Goal: Task Accomplishment & Management: Manage account settings

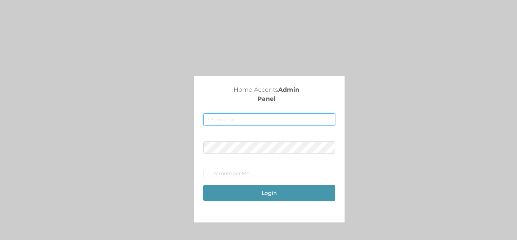
type input "fur1@accents.pw"
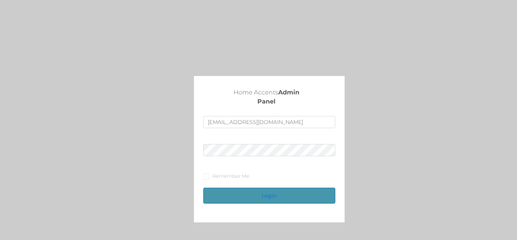
click at [278, 191] on button "Login" at bounding box center [269, 196] width 132 height 16
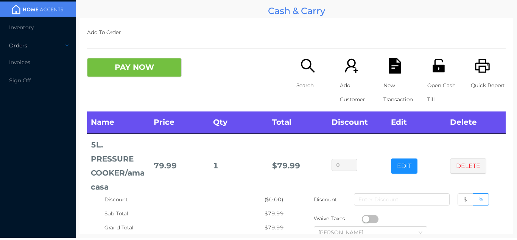
click at [24, 39] on div "Orders" at bounding box center [38, 45] width 76 height 15
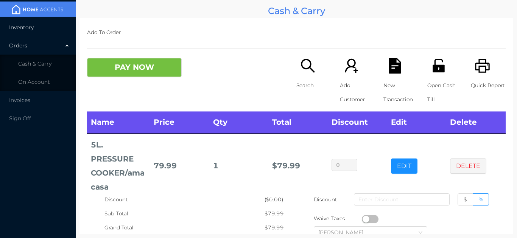
click at [22, 33] on li "Inventory" at bounding box center [38, 27] width 76 height 15
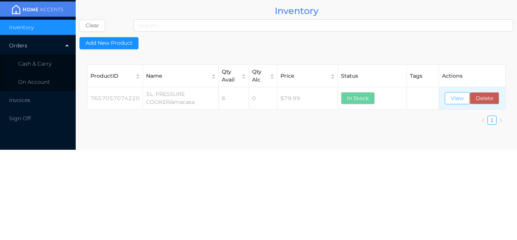
click at [458, 103] on button "View" at bounding box center [457, 98] width 25 height 12
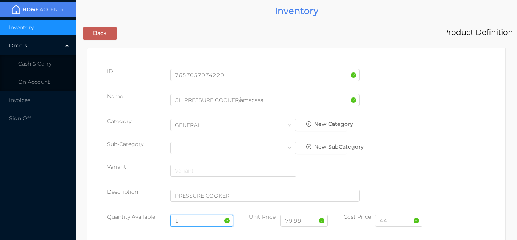
click at [197, 220] on input "1" at bounding box center [201, 220] width 63 height 12
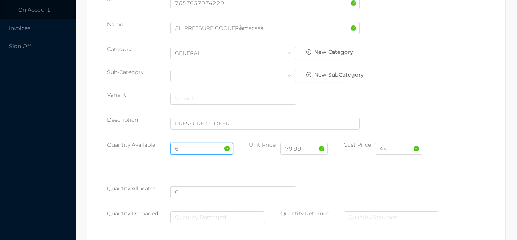
scroll to position [430, 0]
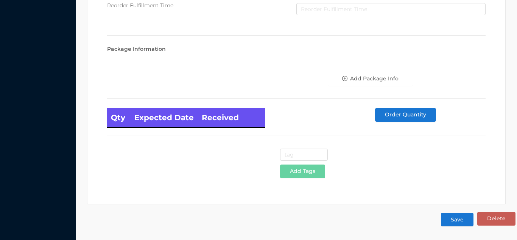
type input "6"
click at [457, 217] on button "Save" at bounding box center [457, 220] width 33 height 14
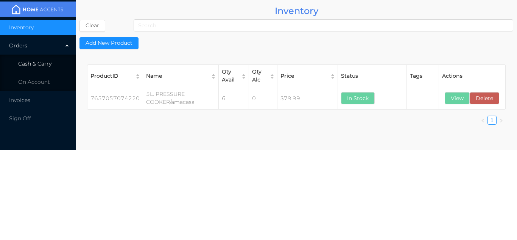
click at [42, 63] on span "Cash & Carry" at bounding box center [34, 63] width 33 height 7
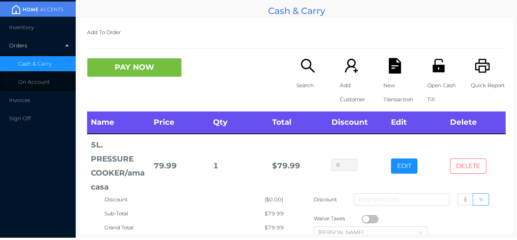
click at [471, 162] on button "DELETE" at bounding box center [468, 165] width 36 height 15
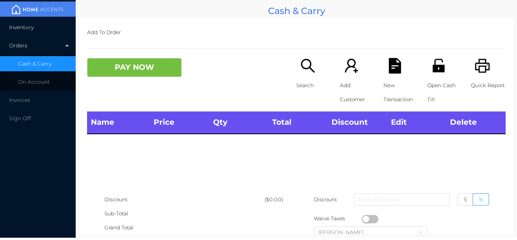
click at [23, 22] on li "Inventory" at bounding box center [38, 27] width 76 height 15
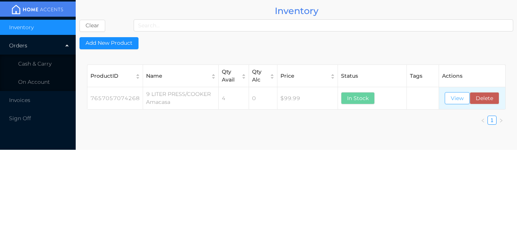
click at [447, 96] on button "View" at bounding box center [457, 98] width 25 height 12
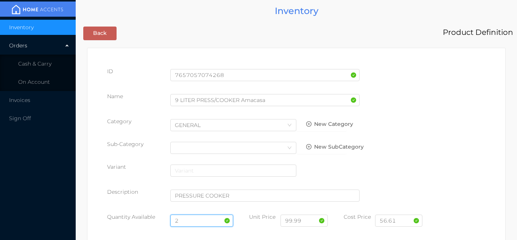
click at [198, 216] on input "2" at bounding box center [201, 220] width 63 height 12
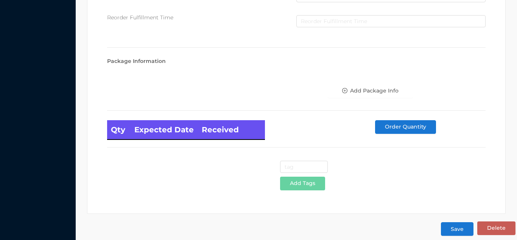
scroll to position [430, 0]
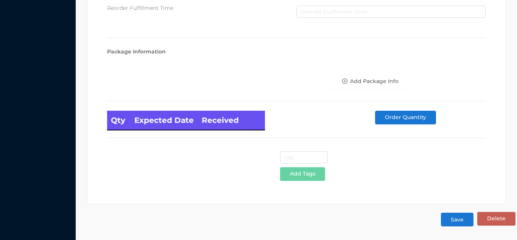
type input "4"
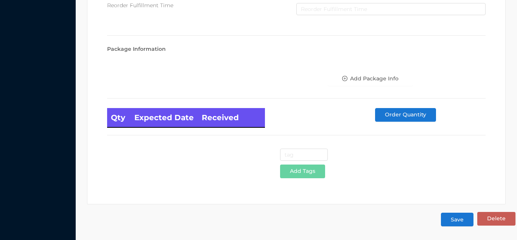
click at [453, 220] on button "Save" at bounding box center [457, 220] width 33 height 14
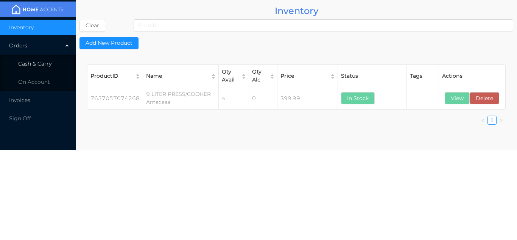
click at [55, 63] on li "Cash & Carry" at bounding box center [38, 63] width 76 height 15
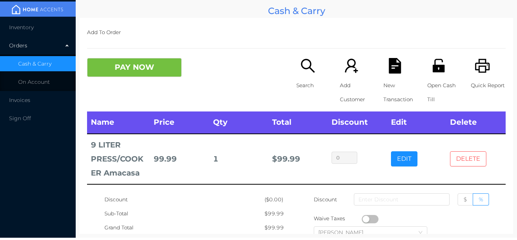
click at [476, 162] on button "DELETE" at bounding box center [468, 158] width 36 height 15
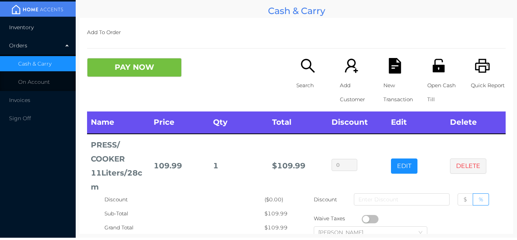
click at [40, 28] on li "Inventory" at bounding box center [38, 27] width 76 height 15
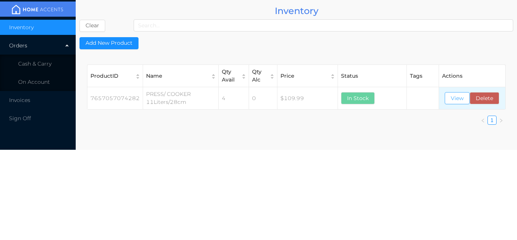
click at [462, 97] on button "View" at bounding box center [457, 98] width 25 height 12
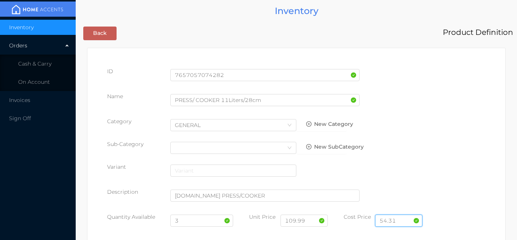
click at [396, 215] on input "54.31" at bounding box center [398, 220] width 47 height 12
type input "5"
type input "67.41"
click at [311, 222] on input "109.99" at bounding box center [304, 220] width 47 height 12
type input "119.99"
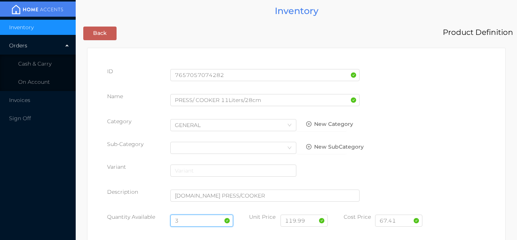
click at [189, 220] on input "3" at bounding box center [201, 220] width 63 height 12
type input "2"
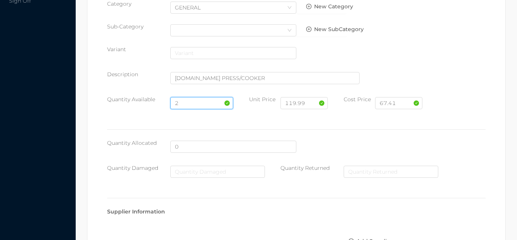
scroll to position [115, 0]
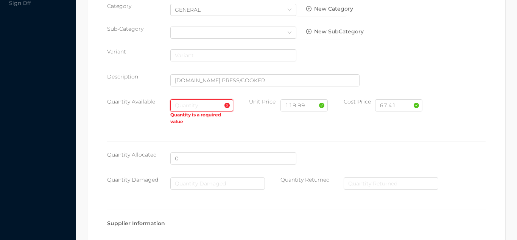
type input "3"
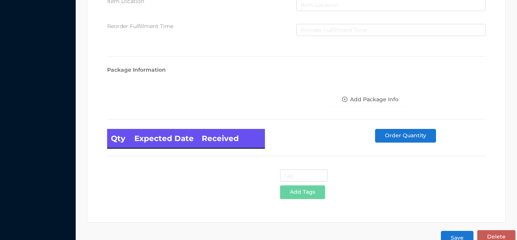
scroll to position [430, 0]
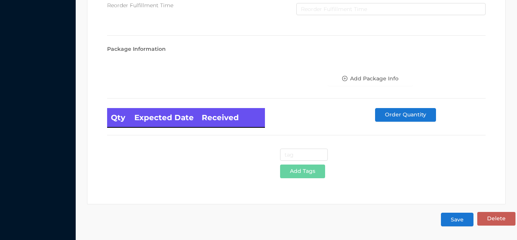
click at [458, 220] on button "Save" at bounding box center [457, 220] width 33 height 14
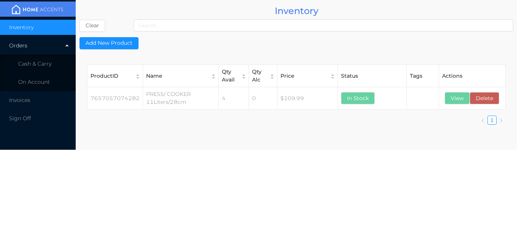
scroll to position [0, 0]
click at [32, 63] on span "Cash & Carry" at bounding box center [34, 63] width 33 height 7
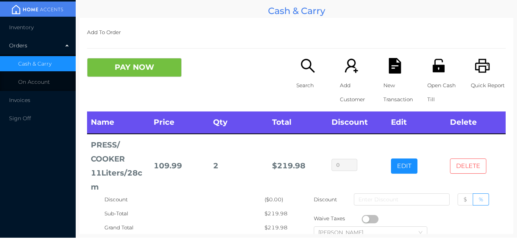
click at [467, 166] on button "DELETE" at bounding box center [468, 165] width 36 height 15
click at [473, 171] on button "DELETE" at bounding box center [468, 165] width 36 height 15
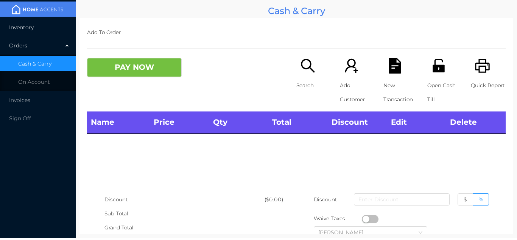
click at [26, 26] on span "Inventory" at bounding box center [21, 27] width 25 height 7
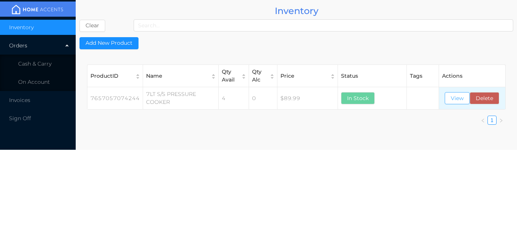
click at [468, 98] on button "View" at bounding box center [457, 98] width 25 height 12
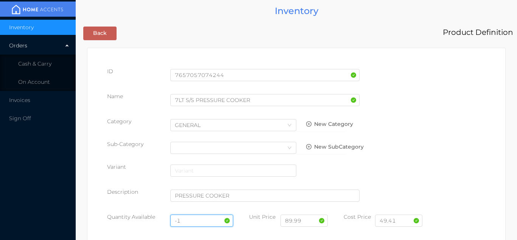
click at [188, 217] on input "-1" at bounding box center [201, 220] width 63 height 12
type input "-"
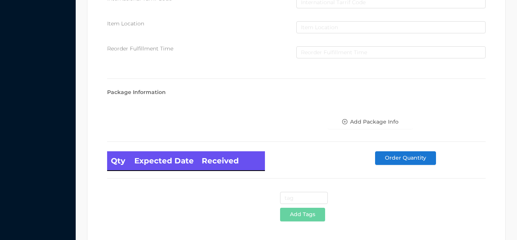
scroll to position [430, 0]
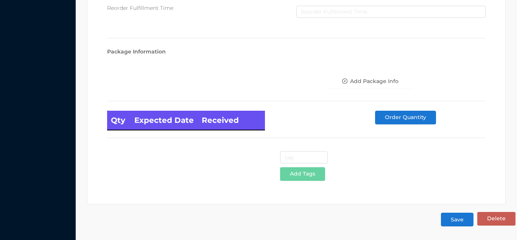
type input "4"
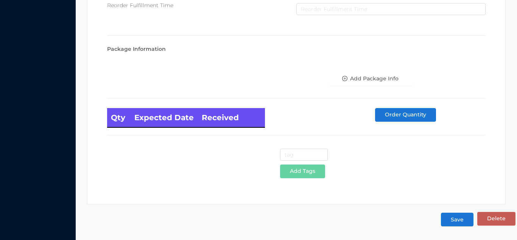
click at [455, 217] on button "Save" at bounding box center [457, 220] width 33 height 14
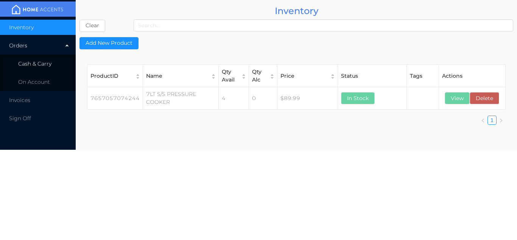
click at [53, 61] on li "Cash & Carry" at bounding box center [38, 63] width 76 height 15
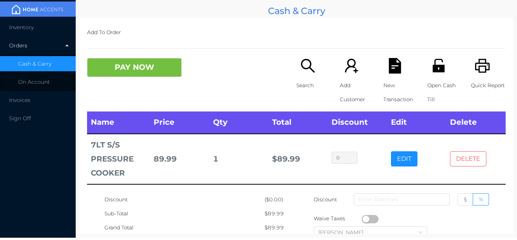
click at [475, 152] on button "DELETE" at bounding box center [468, 158] width 36 height 15
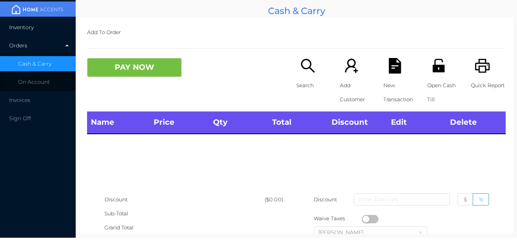
click at [38, 26] on li "Inventory" at bounding box center [38, 27] width 76 height 15
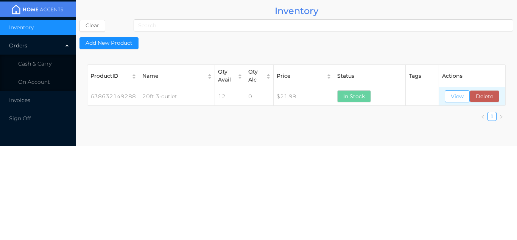
click at [451, 100] on button "View" at bounding box center [457, 96] width 25 height 12
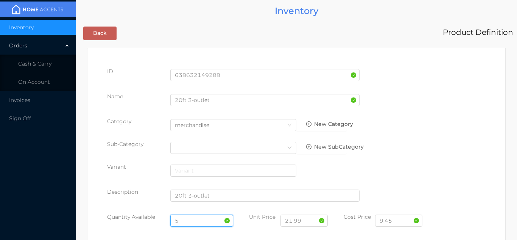
click at [197, 220] on input "5" at bounding box center [201, 220] width 63 height 12
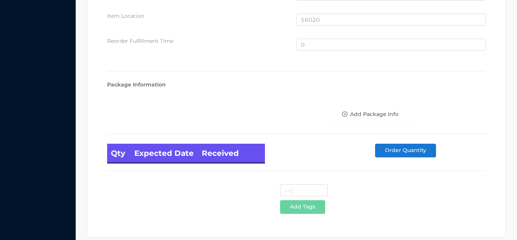
scroll to position [510, 0]
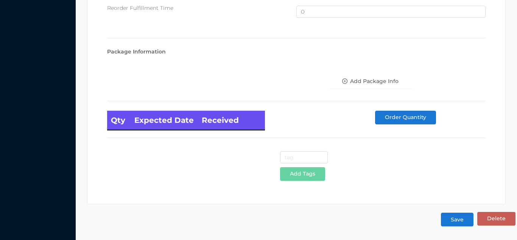
type input "12"
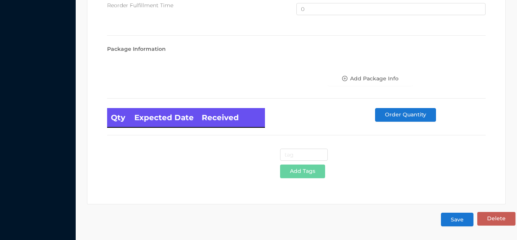
click at [455, 223] on button "Save" at bounding box center [457, 220] width 33 height 14
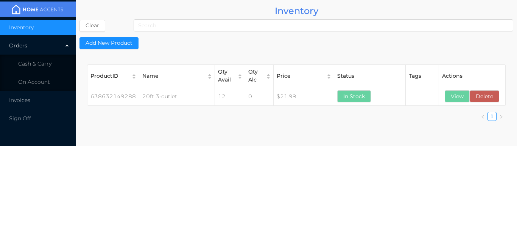
scroll to position [0, 0]
click at [41, 63] on span "Cash & Carry" at bounding box center [34, 63] width 33 height 7
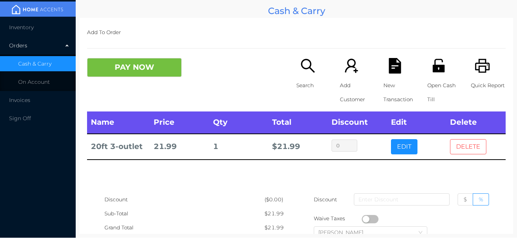
click at [483, 143] on button "DELETE" at bounding box center [468, 146] width 36 height 15
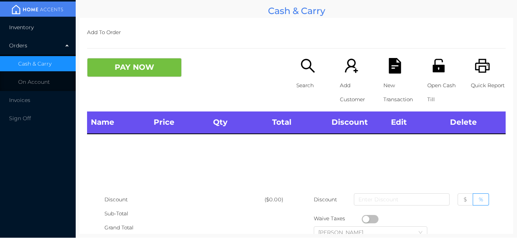
click at [42, 33] on li "Inventory" at bounding box center [38, 27] width 76 height 15
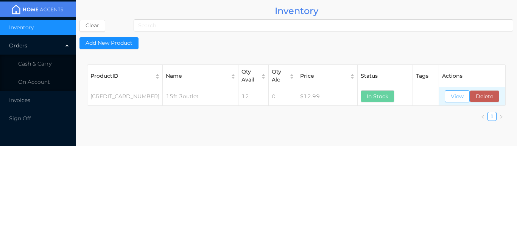
click at [458, 95] on button "View" at bounding box center [457, 96] width 25 height 12
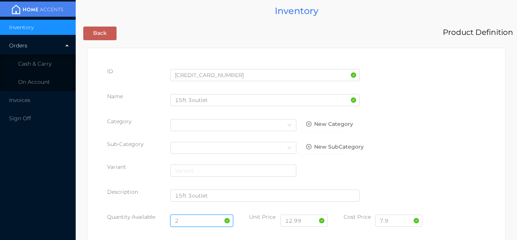
click at [195, 217] on input "2" at bounding box center [201, 220] width 63 height 12
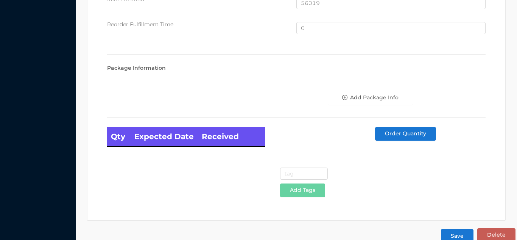
scroll to position [510, 0]
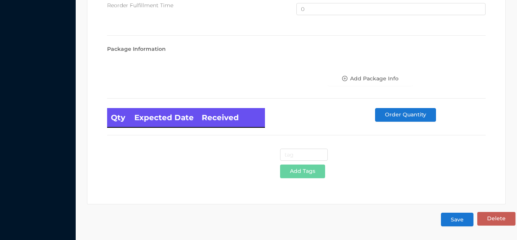
type input "12"
click at [458, 218] on button "Save" at bounding box center [457, 220] width 33 height 14
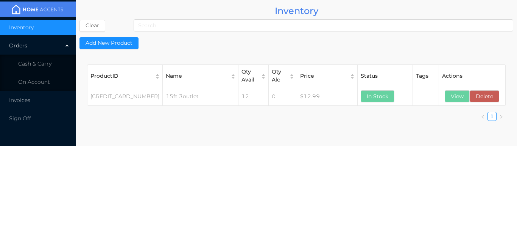
click at [50, 48] on div "Orders" at bounding box center [38, 45] width 76 height 15
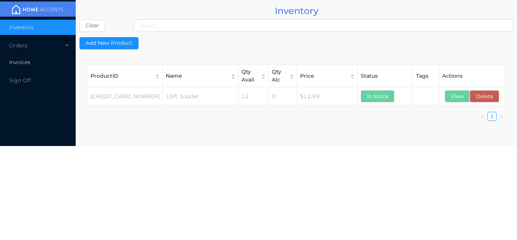
click at [43, 64] on li "Invoices" at bounding box center [38, 62] width 76 height 15
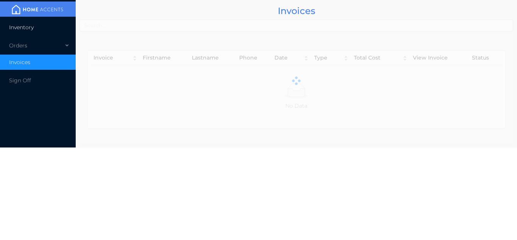
click at [41, 29] on li "Inventory" at bounding box center [38, 27] width 76 height 15
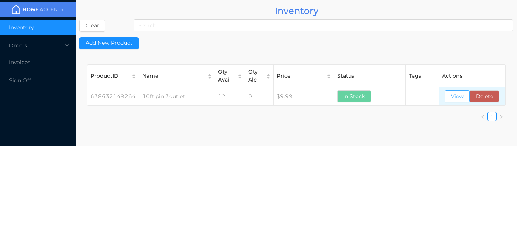
click at [458, 92] on button "View" at bounding box center [457, 96] width 25 height 12
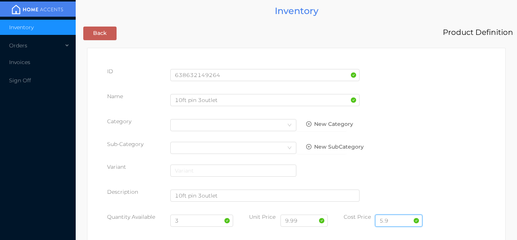
click at [395, 216] on input "5.9" at bounding box center [398, 220] width 47 height 12
type input "5.85"
click at [187, 222] on input "3" at bounding box center [201, 220] width 63 height 12
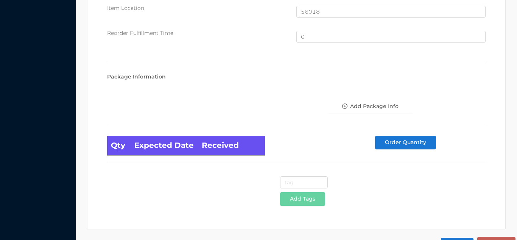
scroll to position [510, 0]
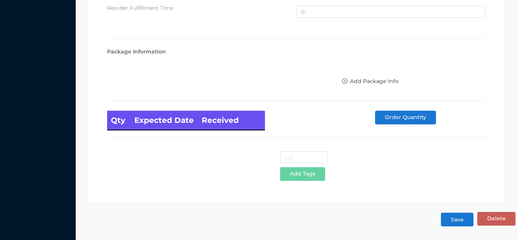
type input "12"
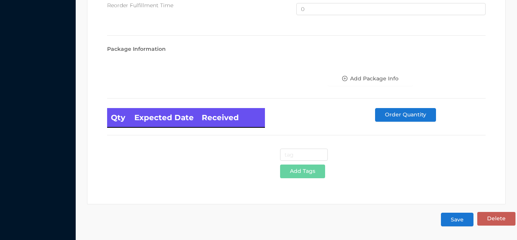
click at [456, 216] on button "Save" at bounding box center [457, 220] width 33 height 14
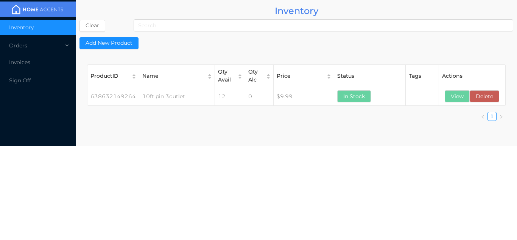
scroll to position [0, 0]
click at [44, 49] on div "Orders" at bounding box center [38, 45] width 76 height 15
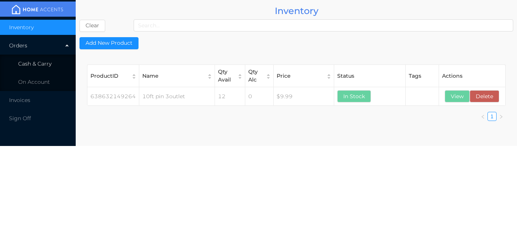
click at [46, 59] on li "Cash & Carry" at bounding box center [38, 63] width 76 height 15
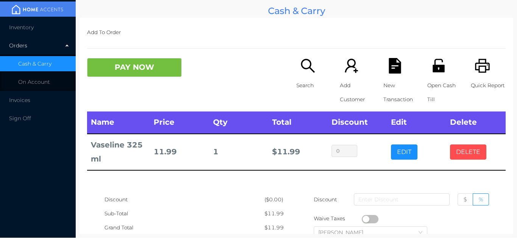
click at [473, 152] on button "DELETE" at bounding box center [468, 151] width 36 height 15
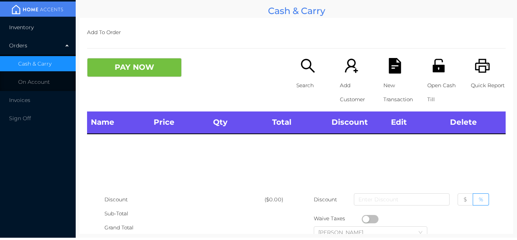
click at [26, 31] on li "Inventory" at bounding box center [38, 27] width 76 height 15
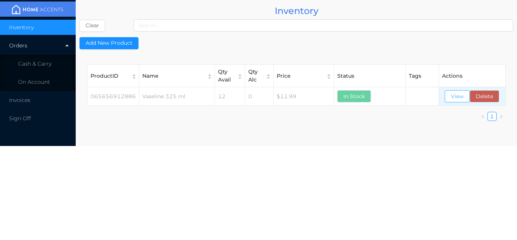
click at [451, 91] on button "View" at bounding box center [457, 96] width 25 height 12
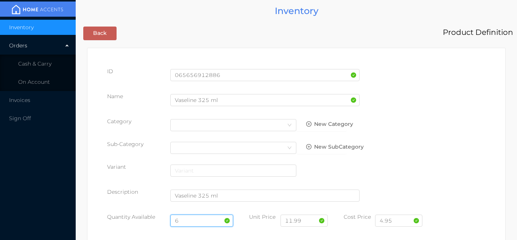
click at [186, 215] on input "6" at bounding box center [201, 220] width 63 height 12
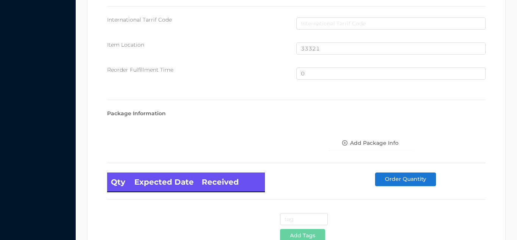
scroll to position [510, 0]
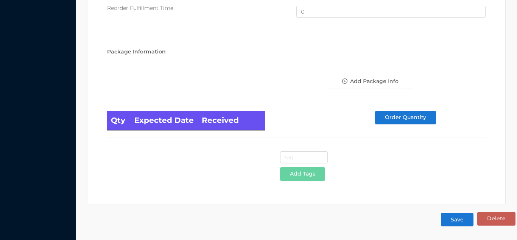
type input "12"
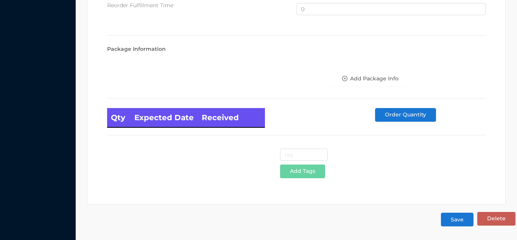
click at [454, 217] on button "Save" at bounding box center [457, 220] width 33 height 14
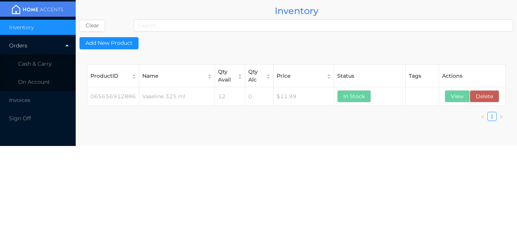
scroll to position [0, 0]
click at [44, 65] on span "Cash & Carry" at bounding box center [34, 63] width 33 height 7
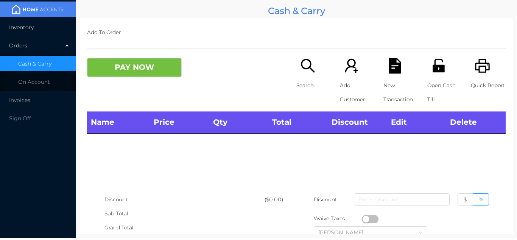
click at [27, 29] on span "Inventory" at bounding box center [21, 27] width 25 height 7
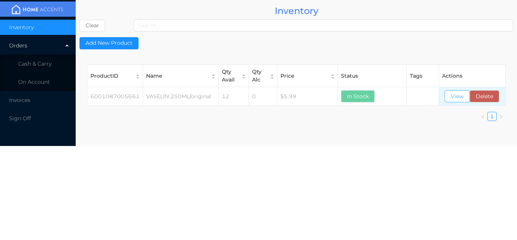
click at [449, 100] on button "View" at bounding box center [457, 96] width 25 height 12
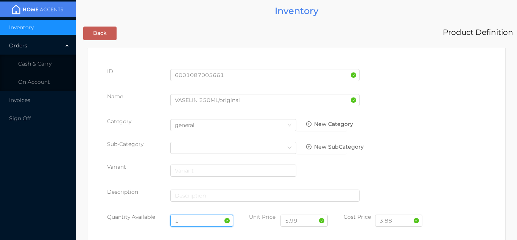
click at [189, 219] on input "1" at bounding box center [201, 220] width 63 height 12
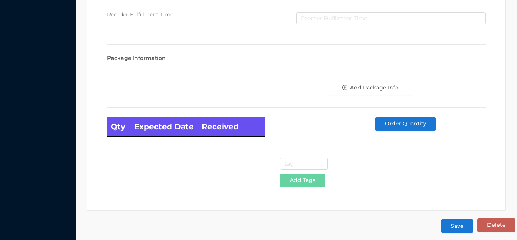
scroll to position [430, 0]
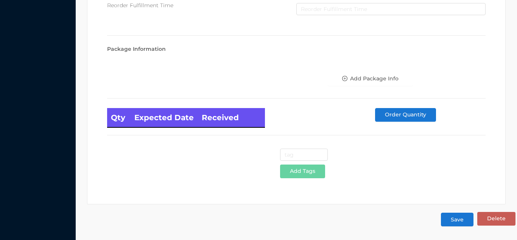
type input "6"
click at [458, 217] on button "Save" at bounding box center [457, 220] width 33 height 14
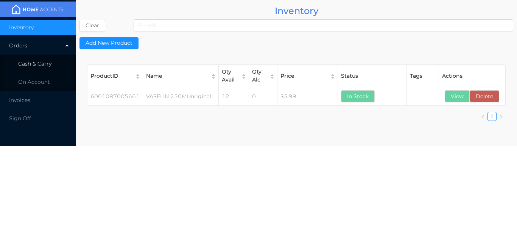
click at [54, 64] on li "Cash & Carry" at bounding box center [38, 63] width 76 height 15
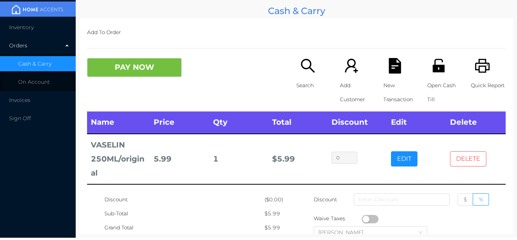
click at [463, 159] on button "DELETE" at bounding box center [468, 158] width 36 height 15
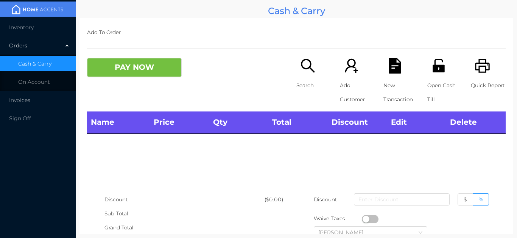
click at [38, 33] on li "Inventory" at bounding box center [38, 27] width 76 height 15
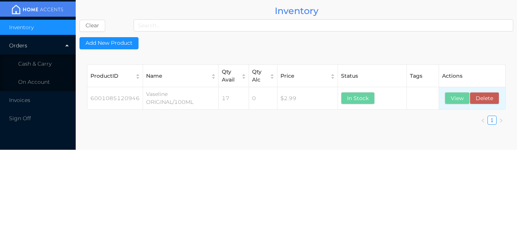
click at [452, 88] on td "View Delete" at bounding box center [472, 98] width 66 height 22
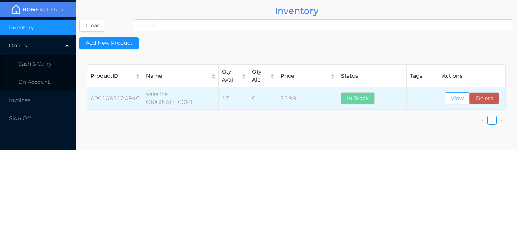
click at [461, 96] on button "View" at bounding box center [457, 98] width 25 height 12
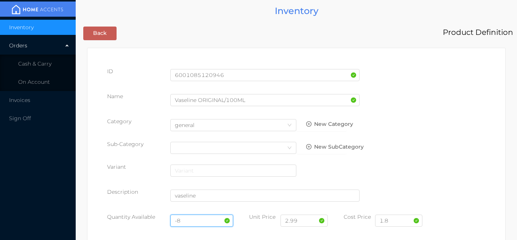
click at [191, 216] on input "-8" at bounding box center [201, 220] width 63 height 12
type input "-"
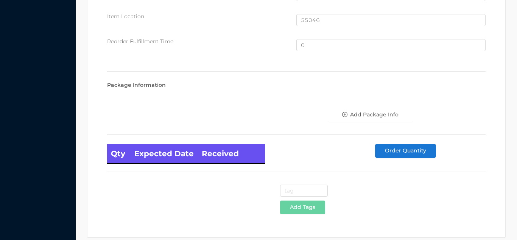
scroll to position [510, 0]
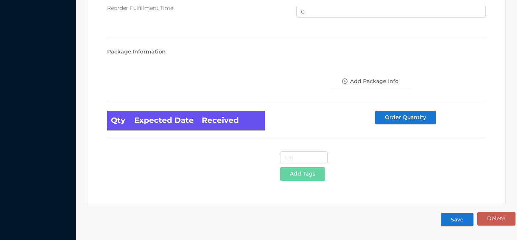
type input "24"
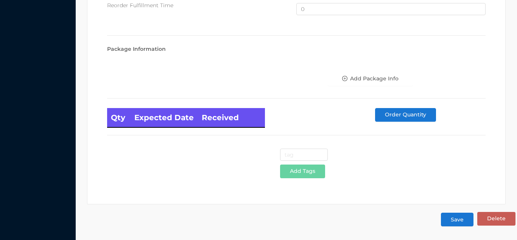
click at [458, 221] on button "Save" at bounding box center [457, 220] width 33 height 14
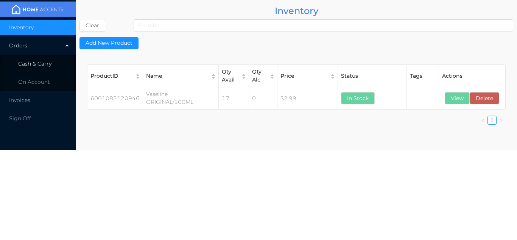
click at [50, 68] on li "Cash & Carry" at bounding box center [38, 63] width 76 height 15
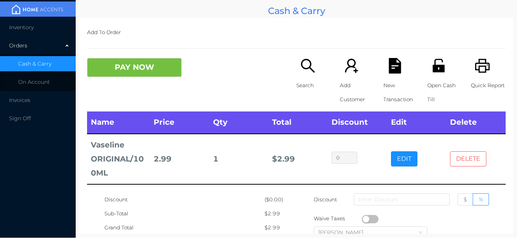
click at [462, 158] on button "DELETE" at bounding box center [468, 158] width 36 height 15
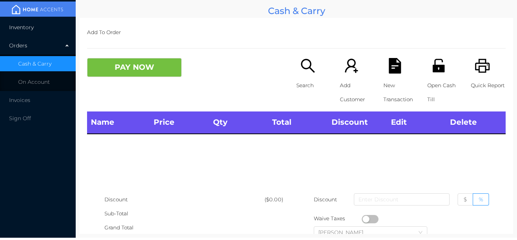
click at [35, 30] on li "Inventory" at bounding box center [38, 27] width 76 height 15
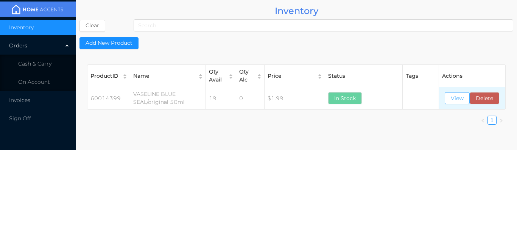
click at [459, 104] on button "View" at bounding box center [457, 98] width 25 height 12
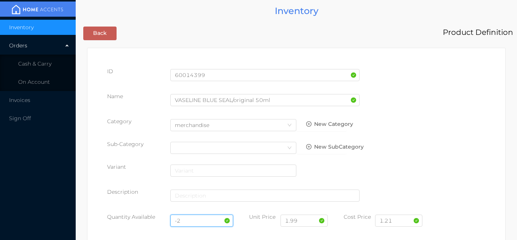
click at [188, 220] on input "-2" at bounding box center [201, 220] width 63 height 12
type input "-"
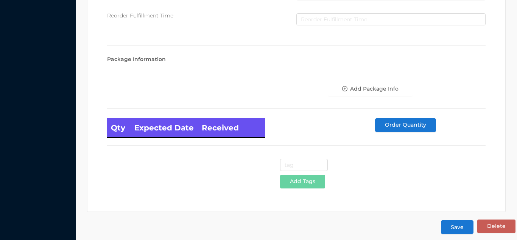
scroll to position [430, 0]
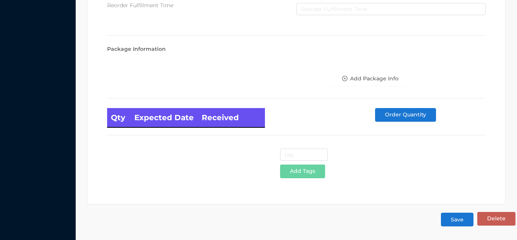
type input "10"
click at [460, 222] on button "Save" at bounding box center [457, 220] width 33 height 14
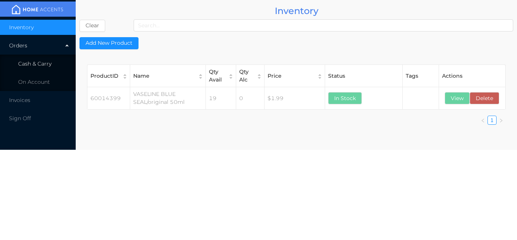
click at [42, 61] on span "Cash & Carry" at bounding box center [34, 63] width 33 height 7
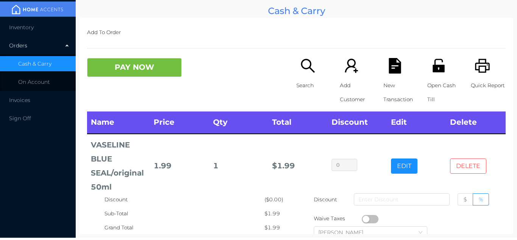
click at [470, 161] on button "DELETE" at bounding box center [468, 165] width 36 height 15
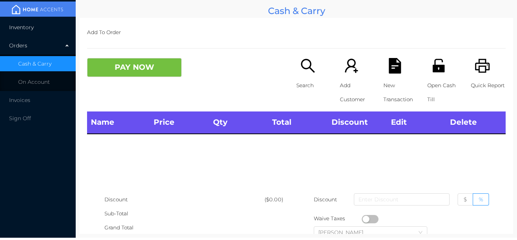
click at [23, 33] on li "Inventory" at bounding box center [38, 27] width 76 height 15
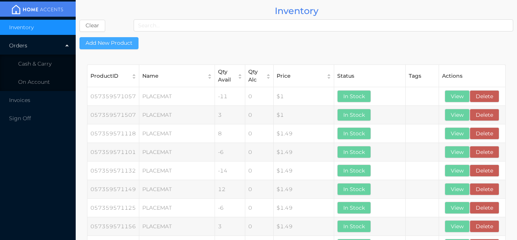
click at [114, 42] on button "Add New Product" at bounding box center [109, 43] width 59 height 12
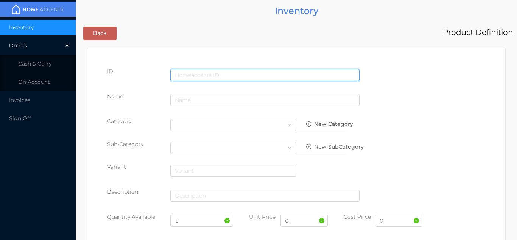
click at [202, 75] on input "text" at bounding box center [264, 75] width 189 height 12
type input "6386321683578"
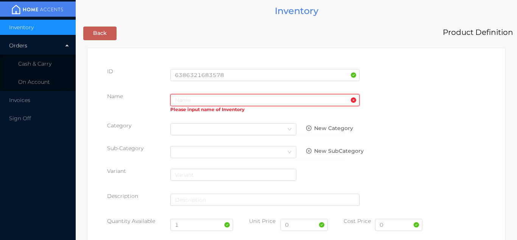
click at [186, 96] on input "text" at bounding box center [264, 100] width 189 height 12
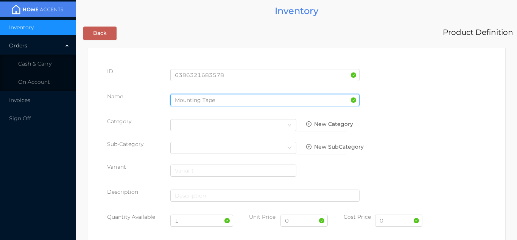
type input "Mounting Tape"
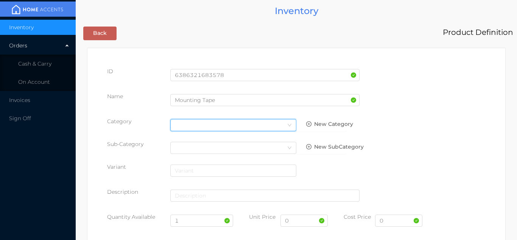
click at [267, 121] on div "Select Category" at bounding box center [233, 124] width 117 height 11
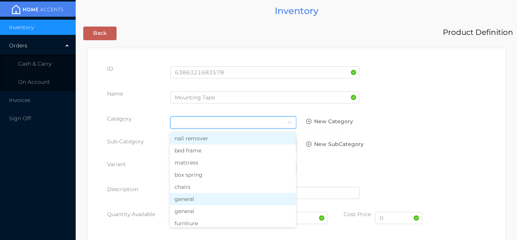
click at [205, 201] on li "general" at bounding box center [233, 199] width 126 height 12
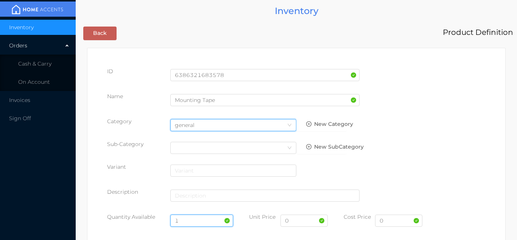
click at [194, 220] on input "1" at bounding box center [201, 220] width 63 height 12
type input "1"
type input "24"
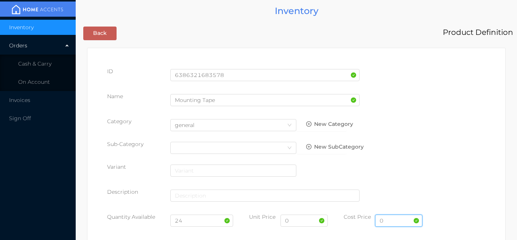
click at [390, 225] on input "0" at bounding box center [398, 220] width 47 height 12
type input "67.5"
click at [302, 220] on input "0" at bounding box center [304, 220] width 47 height 12
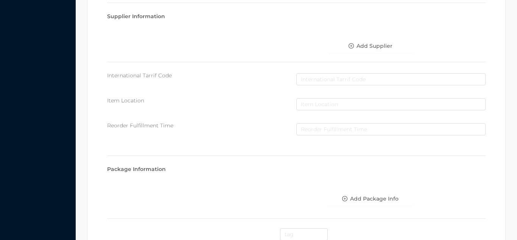
scroll to position [389, 0]
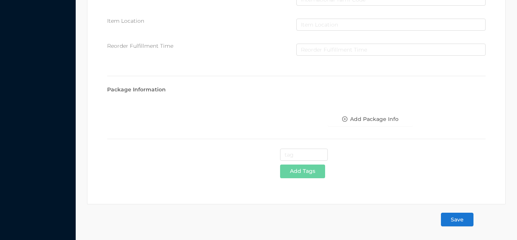
type input "1.50"
click at [462, 217] on button "Save" at bounding box center [457, 220] width 33 height 14
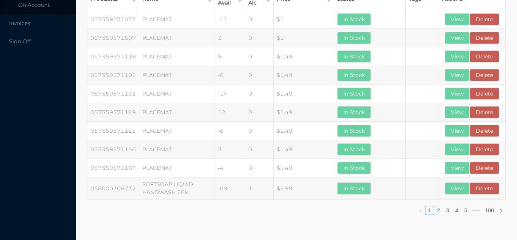
scroll to position [0, 0]
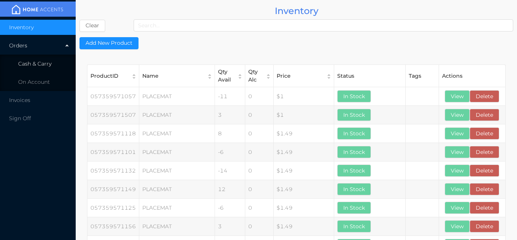
click at [47, 65] on span "Cash & Carry" at bounding box center [34, 63] width 33 height 7
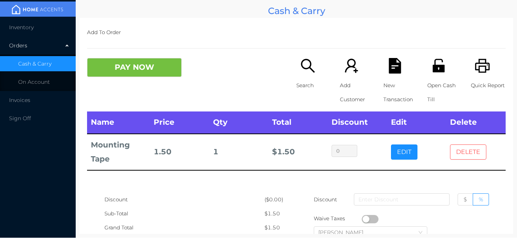
click at [481, 158] on button "DELETE" at bounding box center [468, 151] width 36 height 15
click at [21, 23] on li "Inventory" at bounding box center [38, 27] width 76 height 15
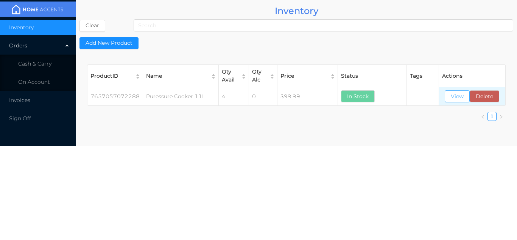
click at [455, 99] on button "View" at bounding box center [457, 96] width 25 height 12
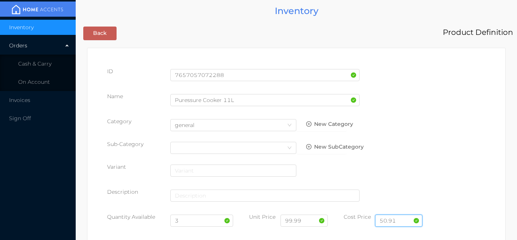
click at [402, 220] on input "50.91" at bounding box center [398, 220] width 47 height 12
type input "53.91"
click at [194, 219] on input "3" at bounding box center [201, 220] width 63 height 12
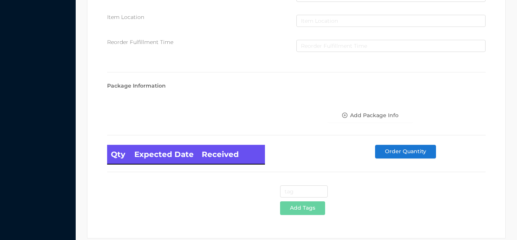
scroll to position [430, 0]
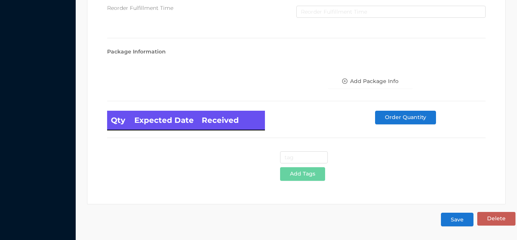
type input "4"
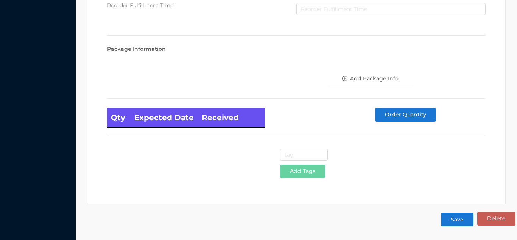
click at [455, 224] on button "Save" at bounding box center [457, 220] width 33 height 14
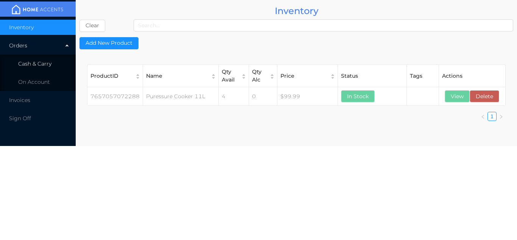
click at [47, 58] on li "Cash & Carry" at bounding box center [38, 63] width 76 height 15
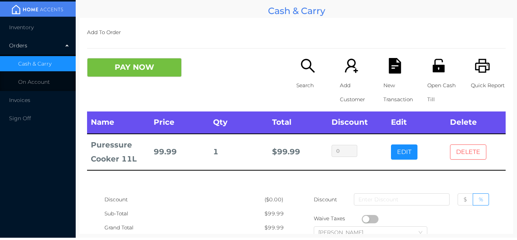
click at [470, 156] on button "DELETE" at bounding box center [468, 151] width 36 height 15
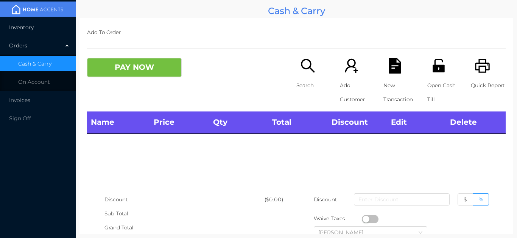
click at [20, 27] on span "Inventory" at bounding box center [21, 27] width 25 height 7
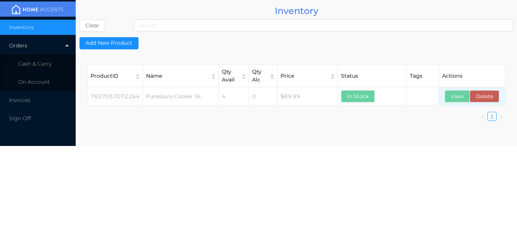
click at [456, 104] on td "View Delete" at bounding box center [472, 96] width 66 height 19
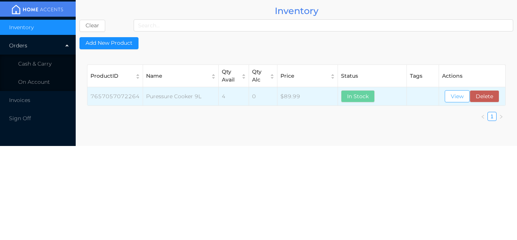
click at [455, 97] on button "View" at bounding box center [457, 96] width 25 height 12
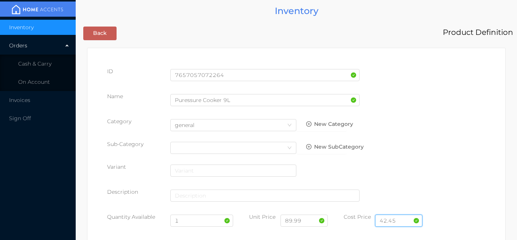
click at [404, 223] on input "42.45" at bounding box center [398, 220] width 47 height 12
type input "44.91"
click at [190, 222] on input "1" at bounding box center [201, 220] width 63 height 12
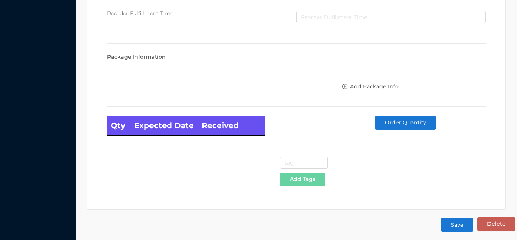
scroll to position [430, 0]
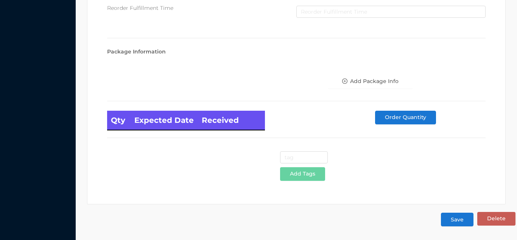
type input "4"
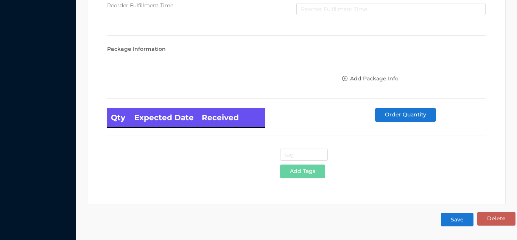
click at [457, 223] on button "Save" at bounding box center [457, 220] width 33 height 14
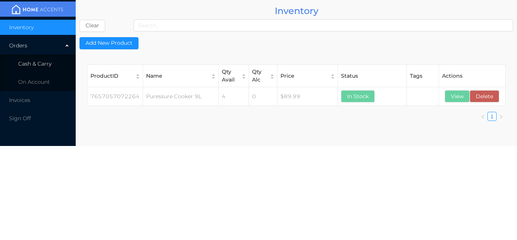
click at [42, 63] on span "Cash & Carry" at bounding box center [34, 63] width 33 height 7
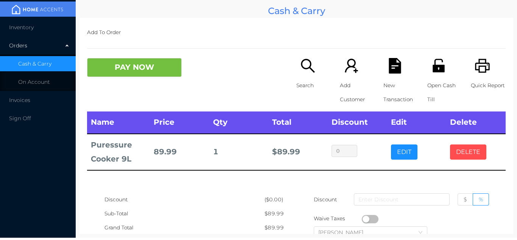
click at [463, 156] on button "DELETE" at bounding box center [468, 151] width 36 height 15
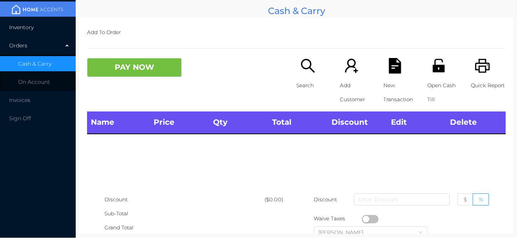
click at [20, 24] on span "Inventory" at bounding box center [21, 27] width 25 height 7
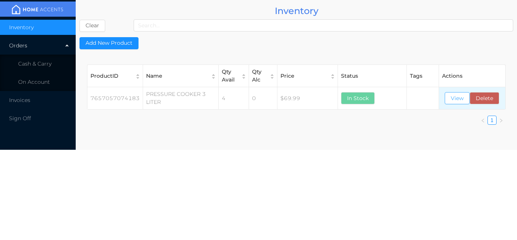
click at [450, 95] on button "View" at bounding box center [457, 98] width 25 height 12
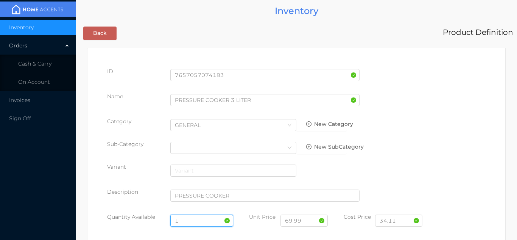
click at [191, 214] on input "1" at bounding box center [201, 220] width 63 height 12
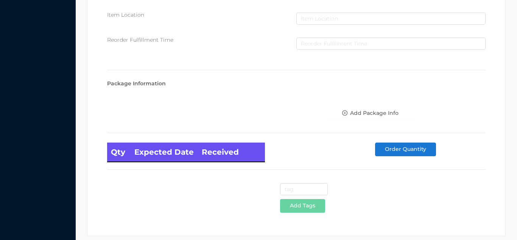
scroll to position [430, 0]
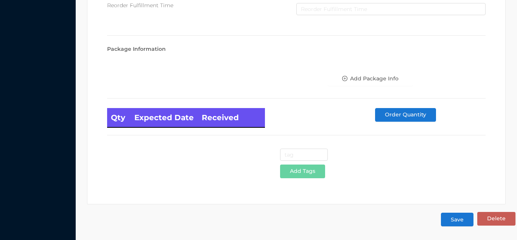
type input "4"
click at [457, 218] on button "Save" at bounding box center [457, 220] width 33 height 14
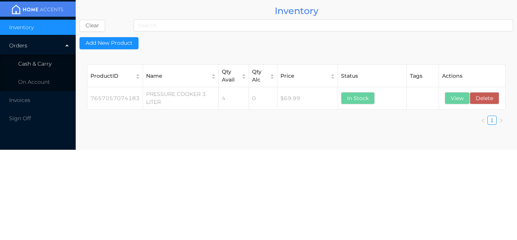
click at [43, 63] on span "Cash & Carry" at bounding box center [34, 63] width 33 height 7
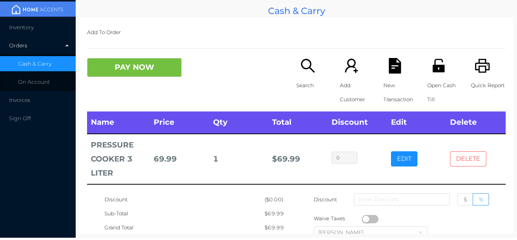
click at [472, 166] on button "DELETE" at bounding box center [468, 158] width 36 height 15
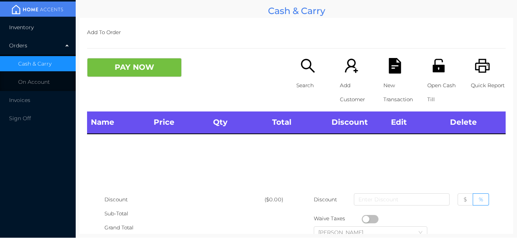
click at [23, 30] on span "Inventory" at bounding box center [21, 27] width 25 height 7
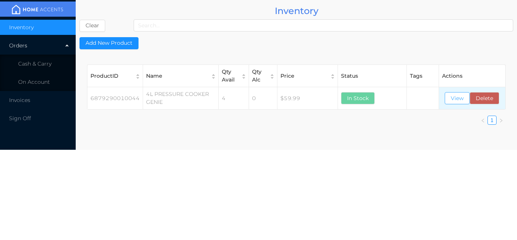
click at [454, 94] on button "View" at bounding box center [457, 98] width 25 height 12
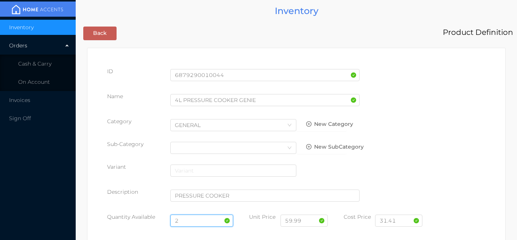
click at [191, 216] on input "2" at bounding box center [201, 220] width 63 height 12
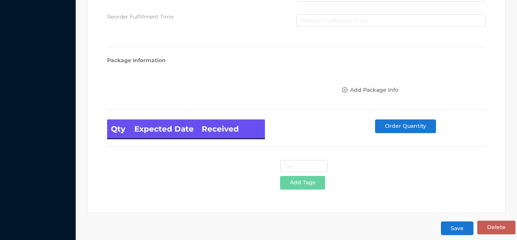
scroll to position [430, 0]
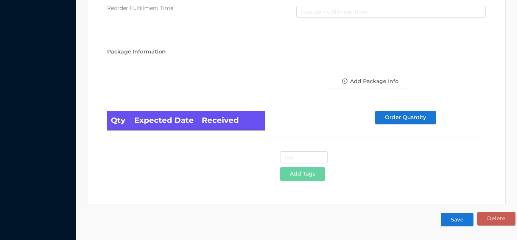
type input "4"
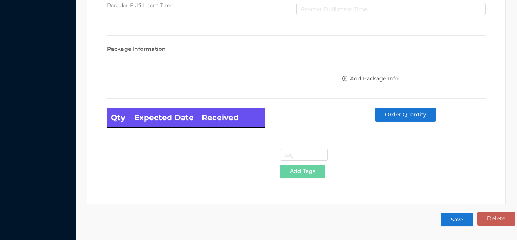
click at [451, 221] on button "Save" at bounding box center [457, 220] width 33 height 14
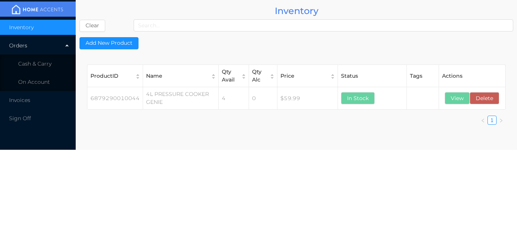
scroll to position [0, 0]
click at [43, 62] on span "Cash & Carry" at bounding box center [34, 63] width 33 height 7
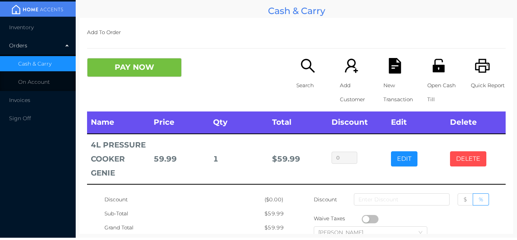
click at [475, 157] on button "DELETE" at bounding box center [468, 158] width 36 height 15
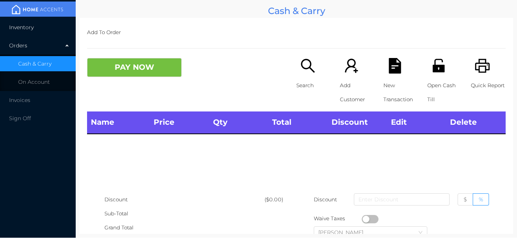
click at [32, 29] on span "Inventory" at bounding box center [21, 27] width 25 height 7
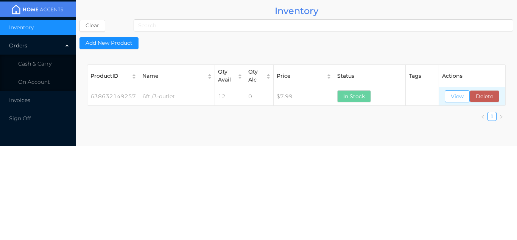
click at [461, 101] on button "View" at bounding box center [457, 96] width 25 height 12
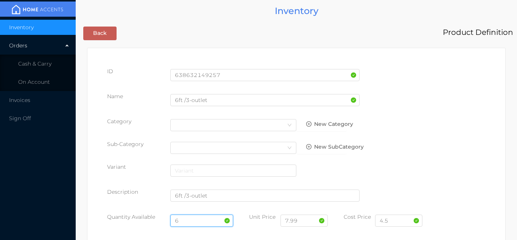
click at [189, 218] on input "6" at bounding box center [201, 220] width 63 height 12
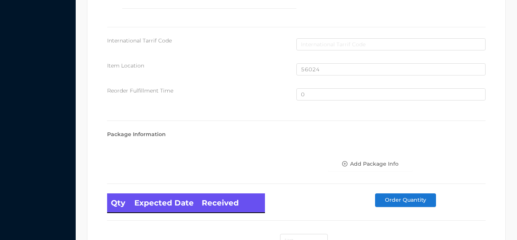
scroll to position [510, 0]
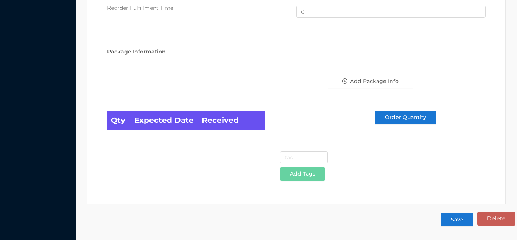
type input "12"
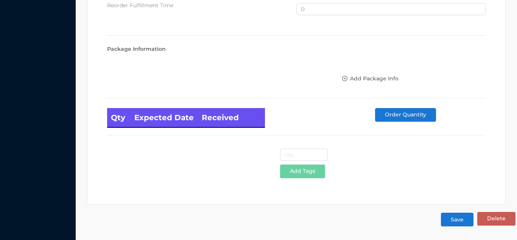
click at [458, 223] on button "Save" at bounding box center [457, 220] width 33 height 14
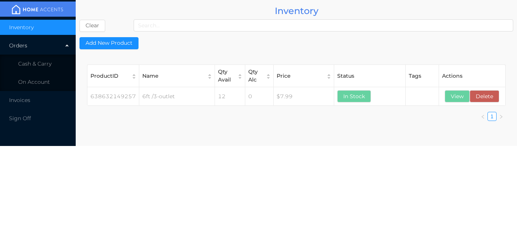
click at [36, 70] on li "Cash & Carry" at bounding box center [38, 63] width 76 height 15
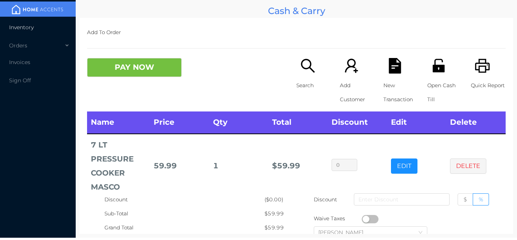
click at [24, 31] on li "Inventory" at bounding box center [38, 27] width 76 height 15
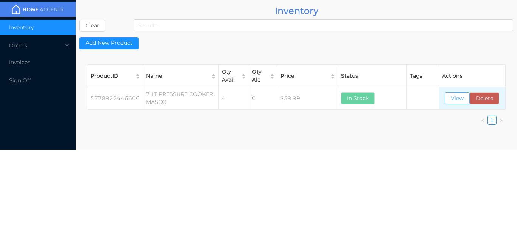
click at [455, 103] on button "View" at bounding box center [457, 98] width 25 height 12
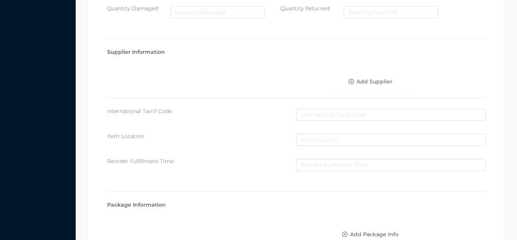
scroll to position [430, 0]
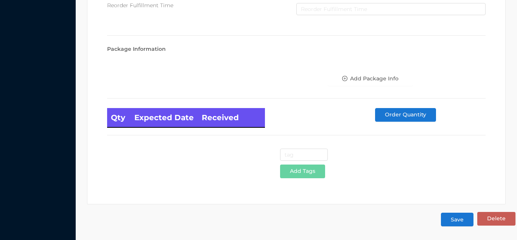
click at [454, 219] on button "Save" at bounding box center [457, 220] width 33 height 14
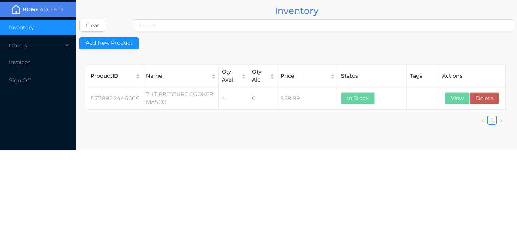
click at [44, 33] on li "Inventory" at bounding box center [38, 27] width 76 height 15
click at [53, 45] on div "Orders" at bounding box center [38, 45] width 76 height 15
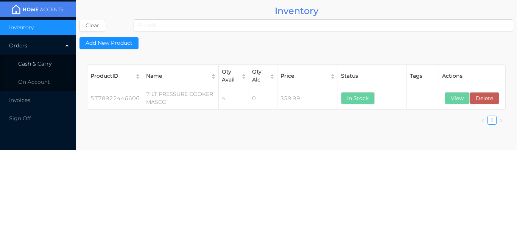
click at [51, 66] on span "Cash & Carry" at bounding box center [34, 63] width 33 height 7
